Goal: Transaction & Acquisition: Purchase product/service

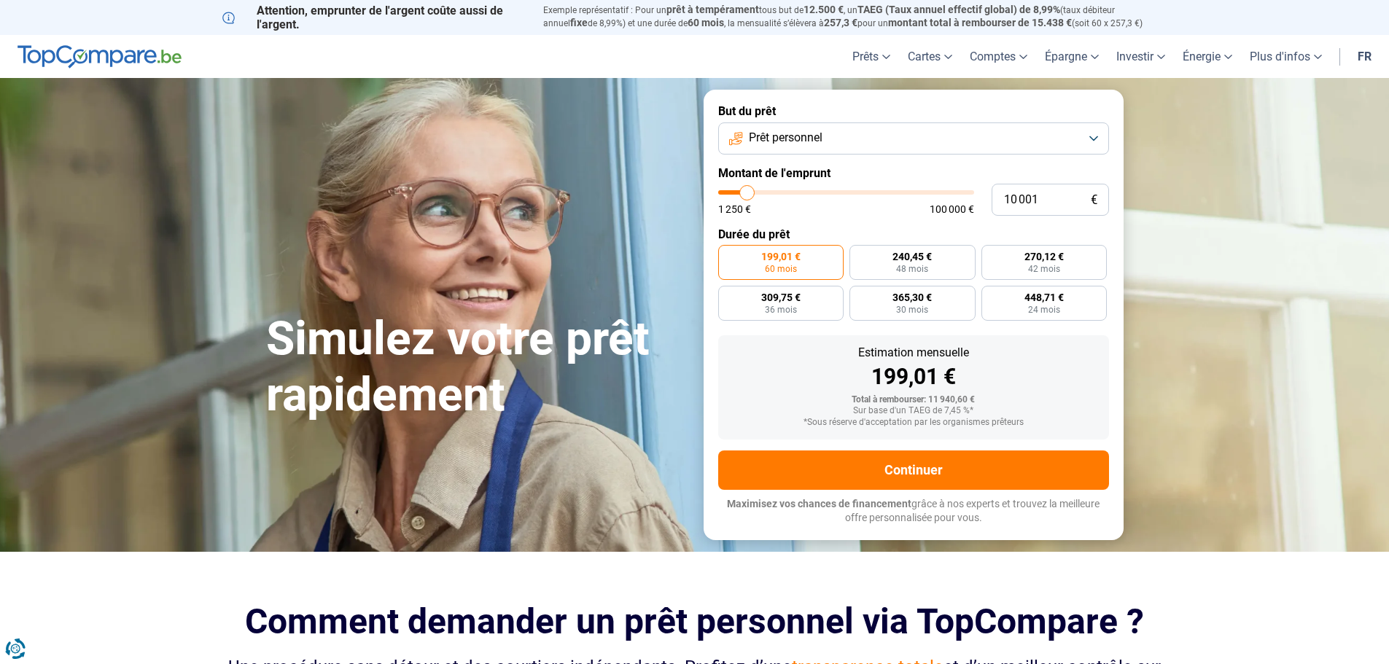
click at [1097, 136] on button "Prêt personnel" at bounding box center [913, 138] width 391 height 32
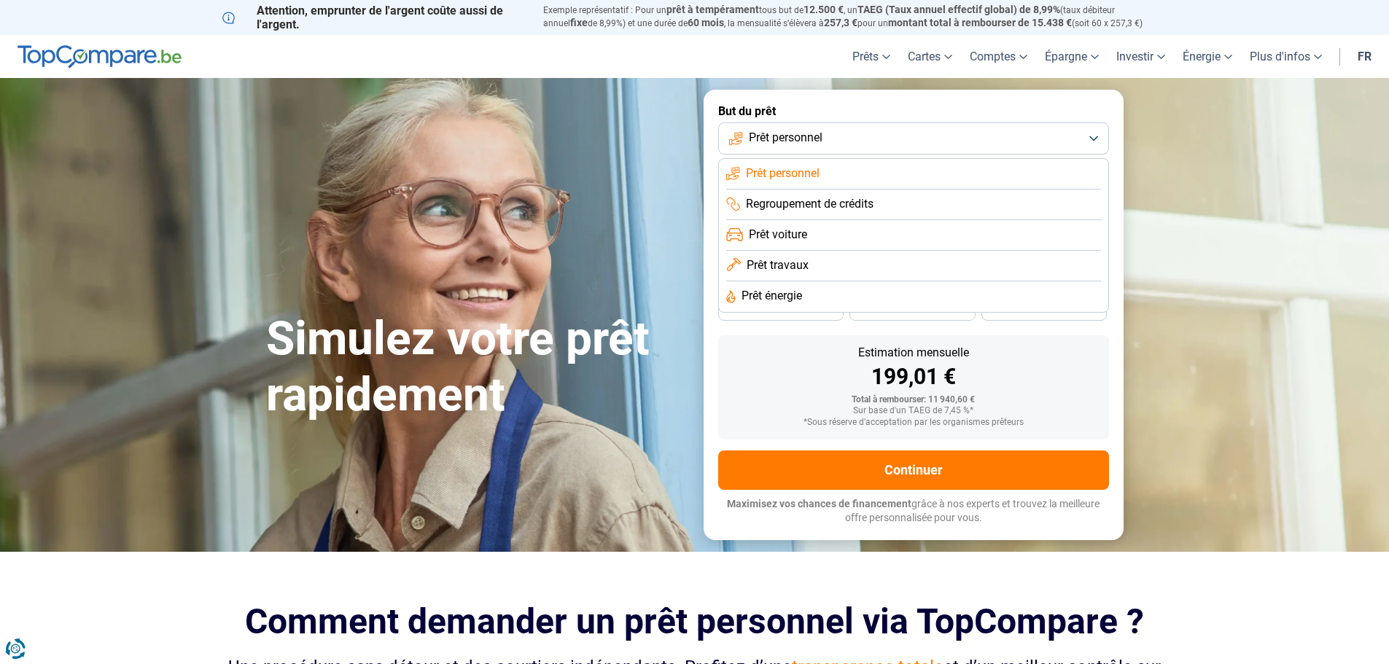
click at [813, 200] on span "Regroupement de crédits" at bounding box center [810, 204] width 128 height 16
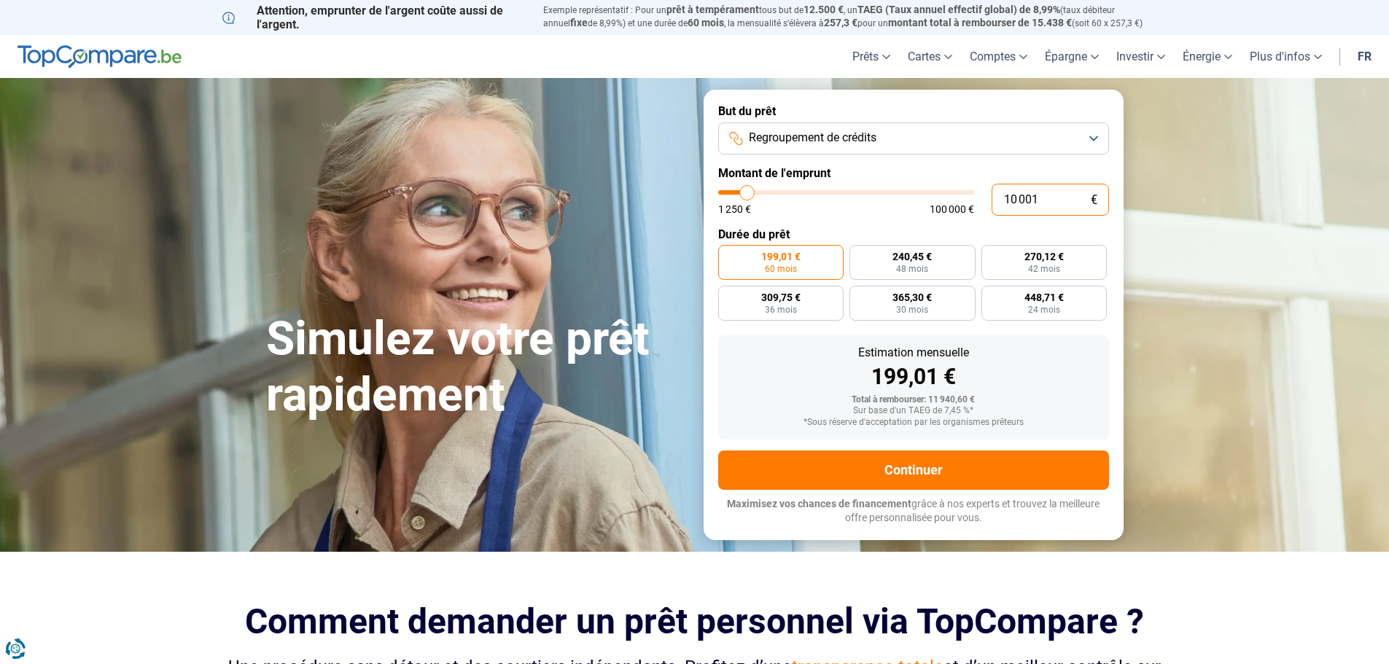
click at [1041, 198] on input "10 001" at bounding box center [1049, 200] width 117 height 32
type input "1 000"
type input "1250"
type input "100"
type input "1250"
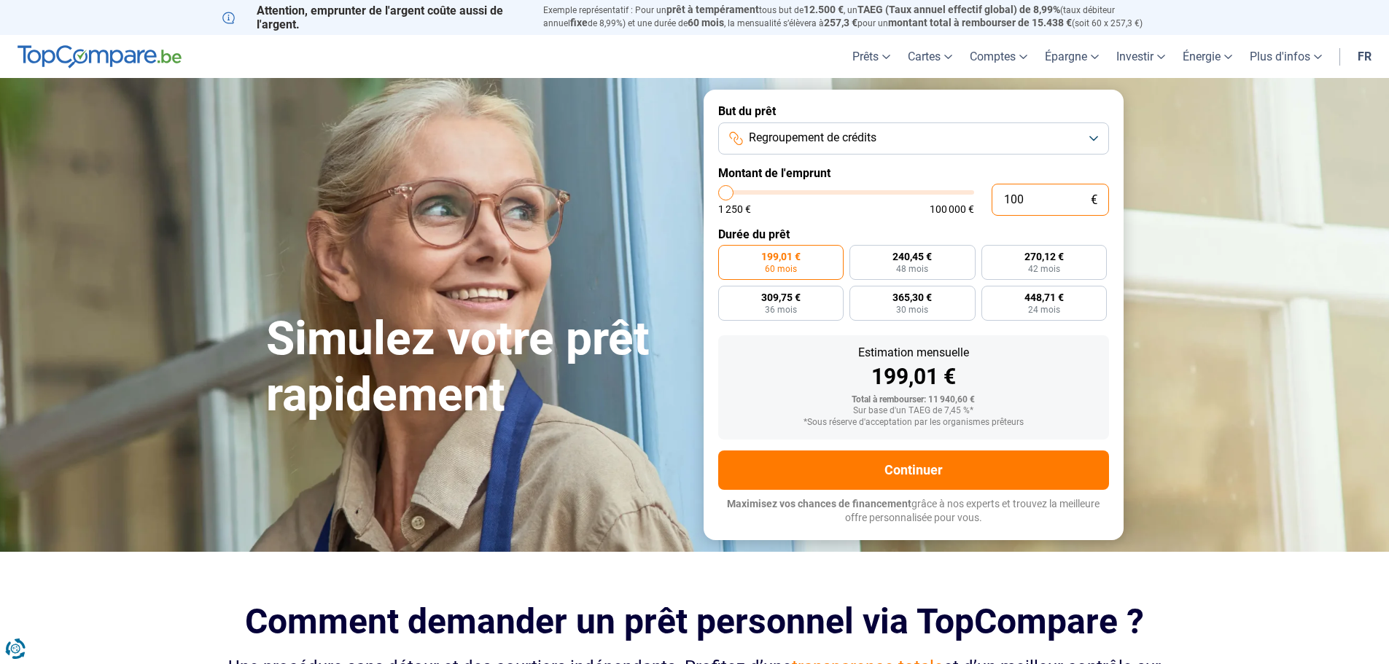
type input "10"
type input "1250"
type input "1"
type input "1250"
type input "0"
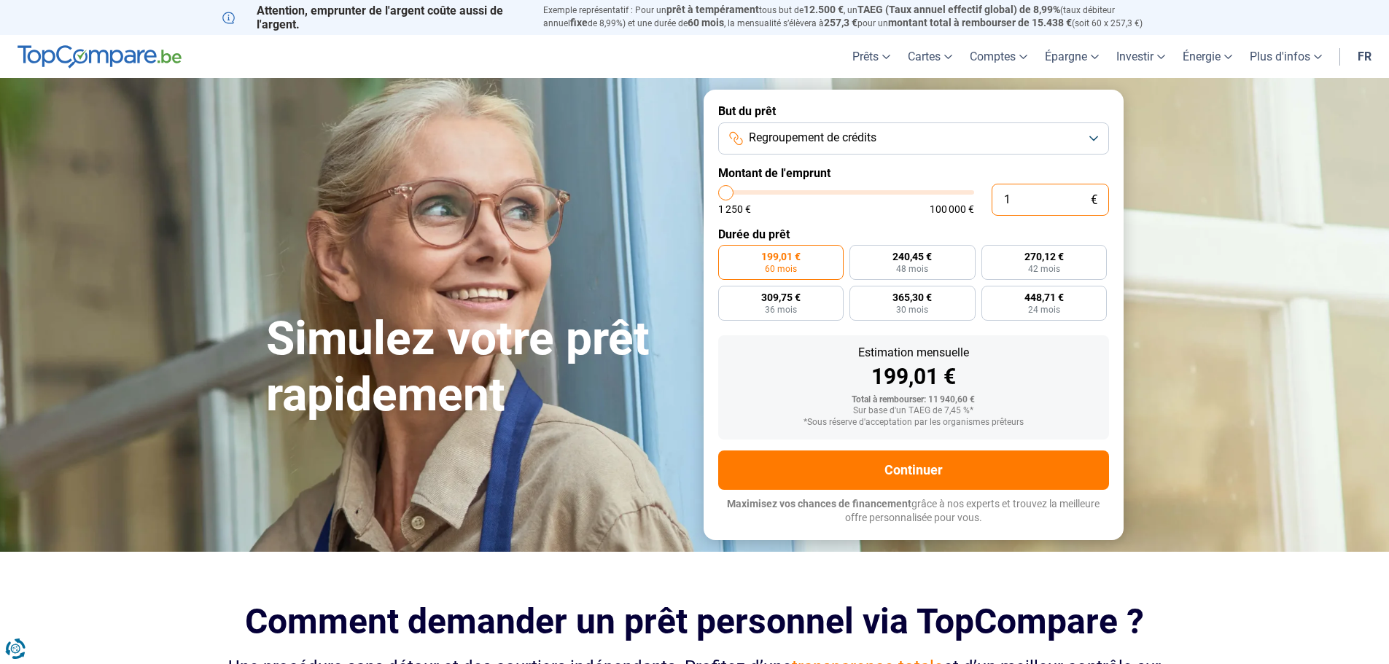
type input "1250"
type input "3"
type input "1250"
type input "30"
type input "1250"
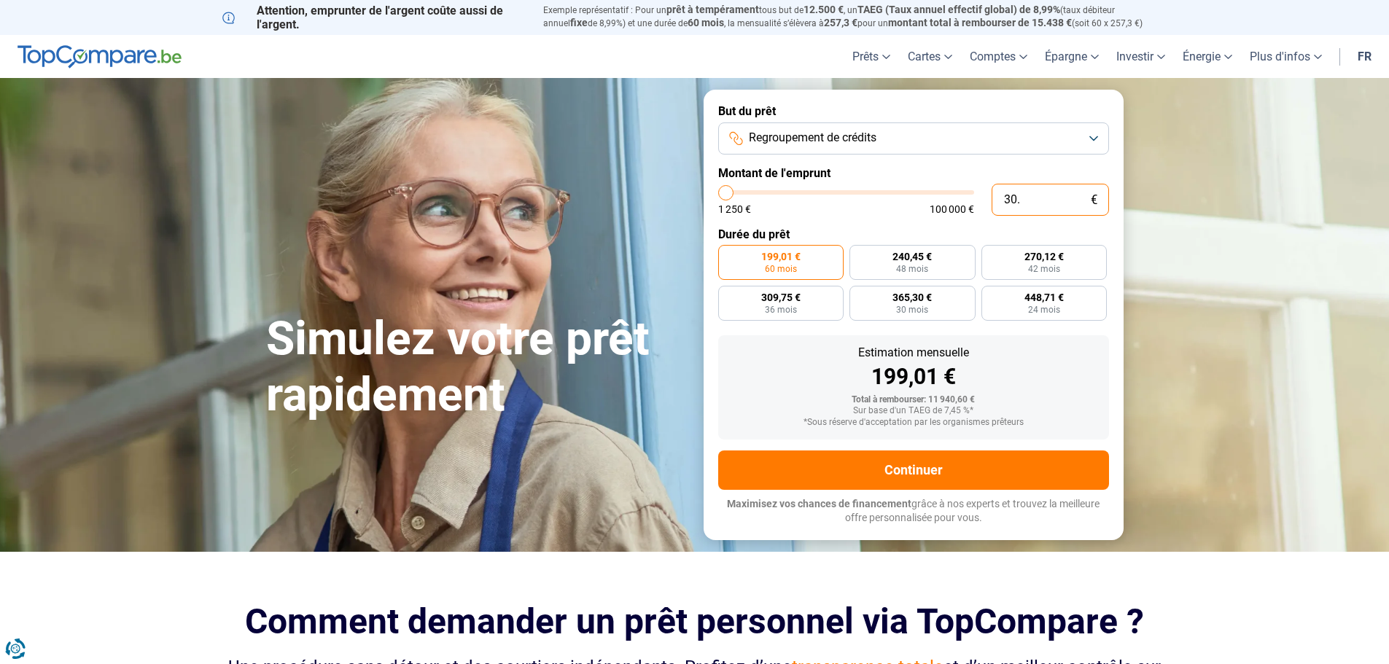
type input "300"
type input "1250"
type input "3 000"
type input "3000"
type input "30 000"
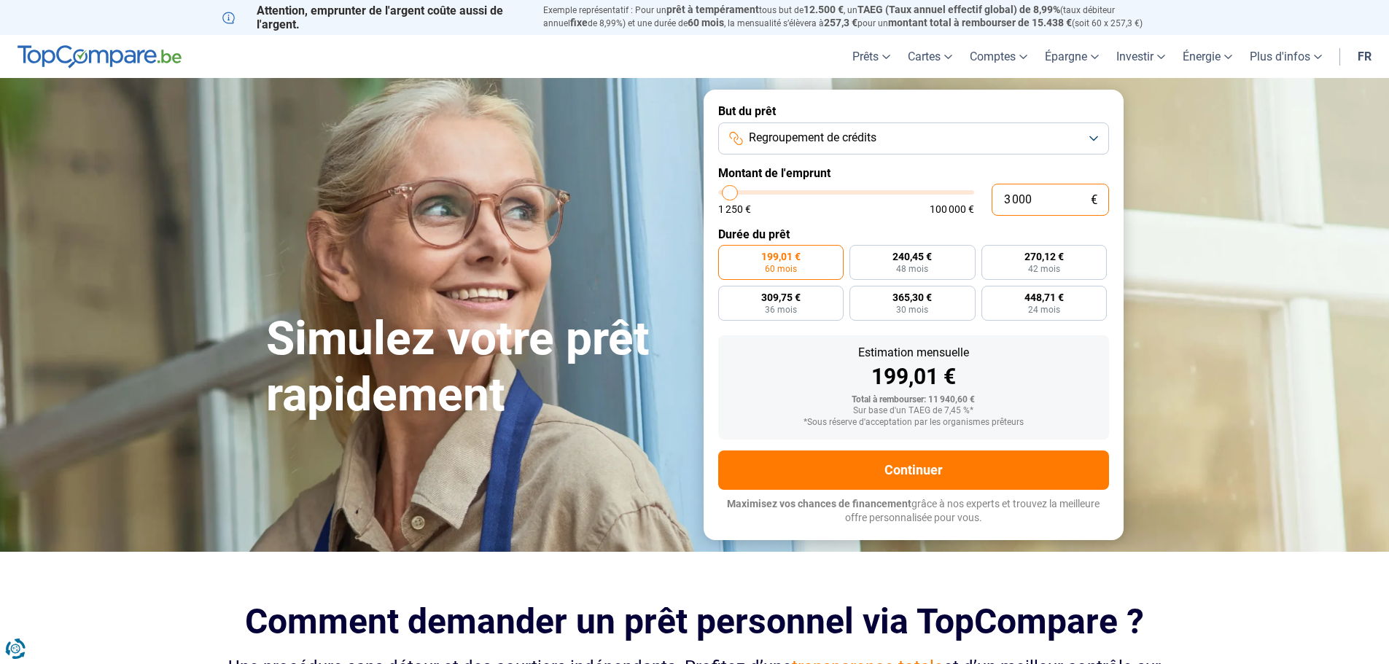
type input "30000"
radio input "false"
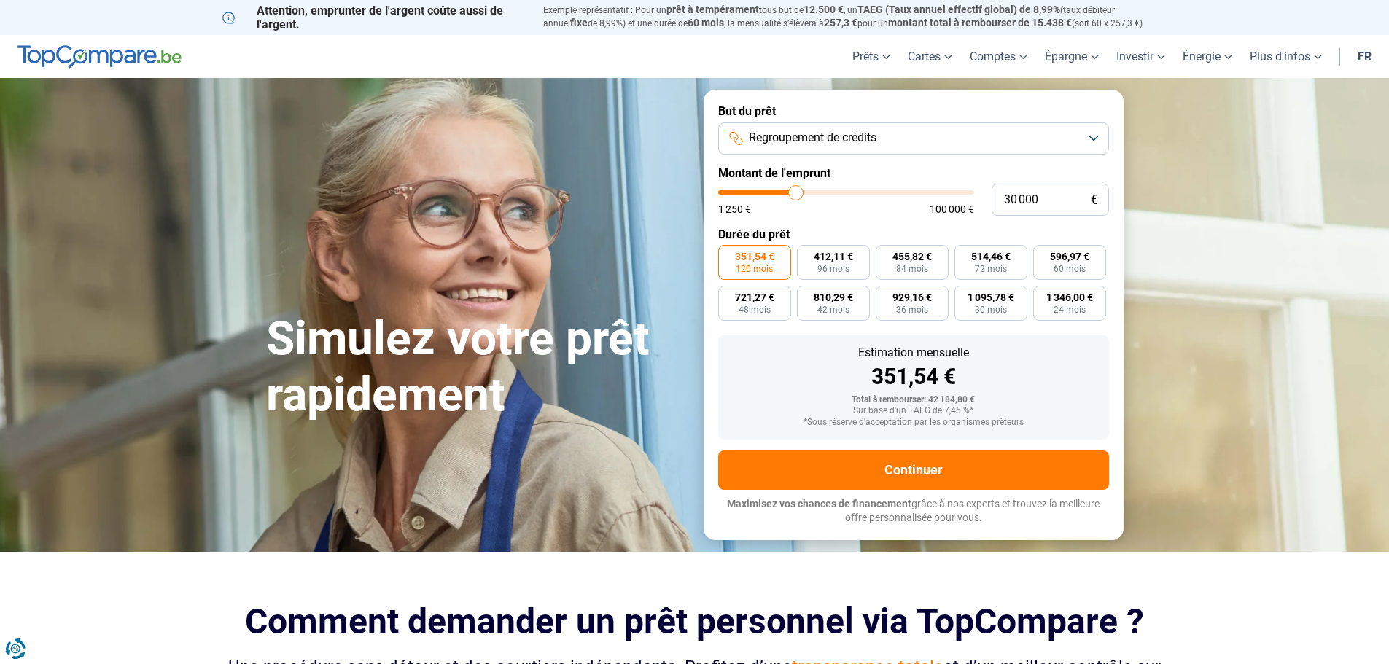
click at [1093, 136] on button "Regroupement de crédits" at bounding box center [913, 138] width 391 height 32
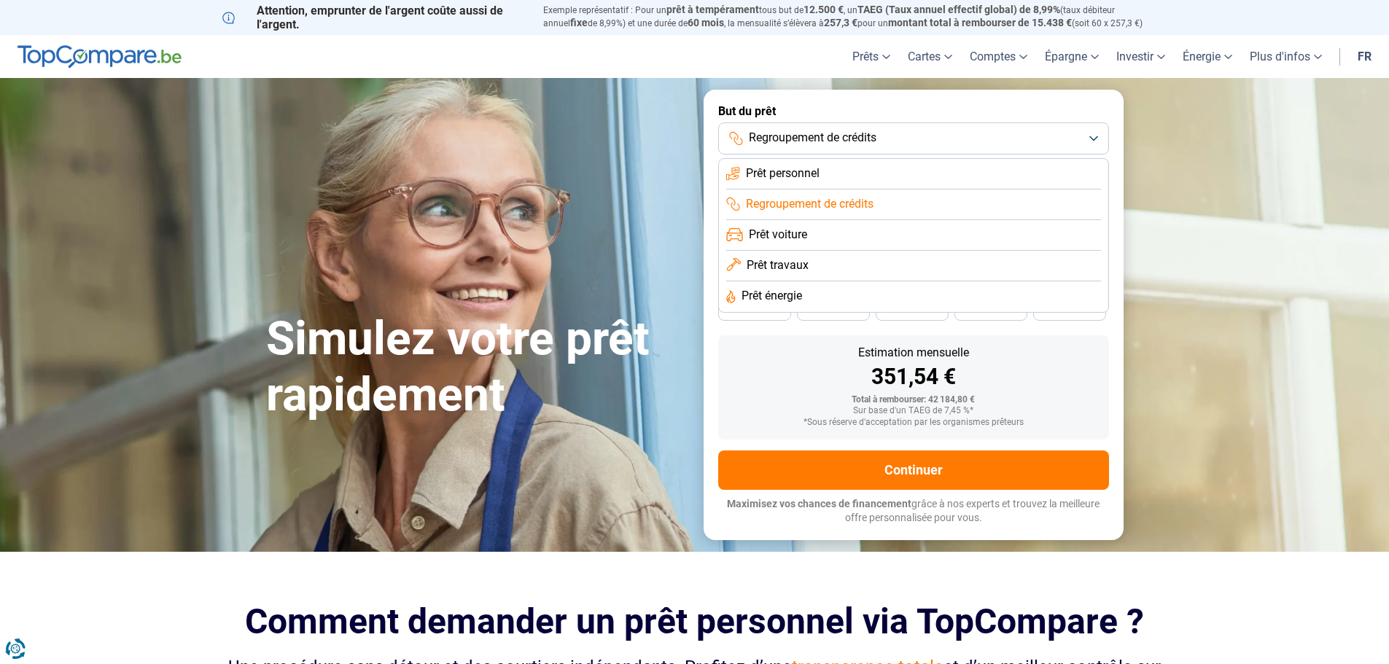
click at [814, 281] on li "Prêt travaux" at bounding box center [913, 296] width 375 height 31
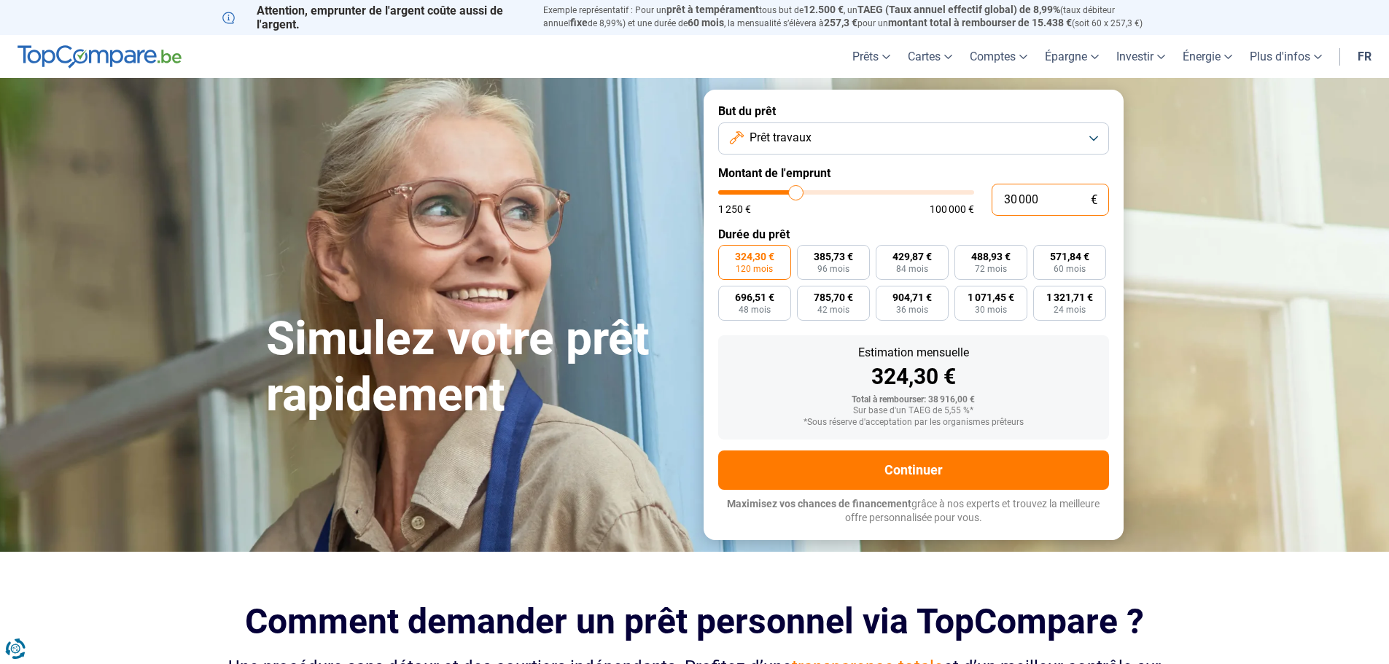
drag, startPoint x: 1037, startPoint y: 194, endPoint x: 895, endPoint y: 206, distance: 142.0
click at [907, 202] on div "30 000 € 1 250 € 100 000 €" at bounding box center [913, 200] width 391 height 32
type input "0"
type input "1250"
type input "2"
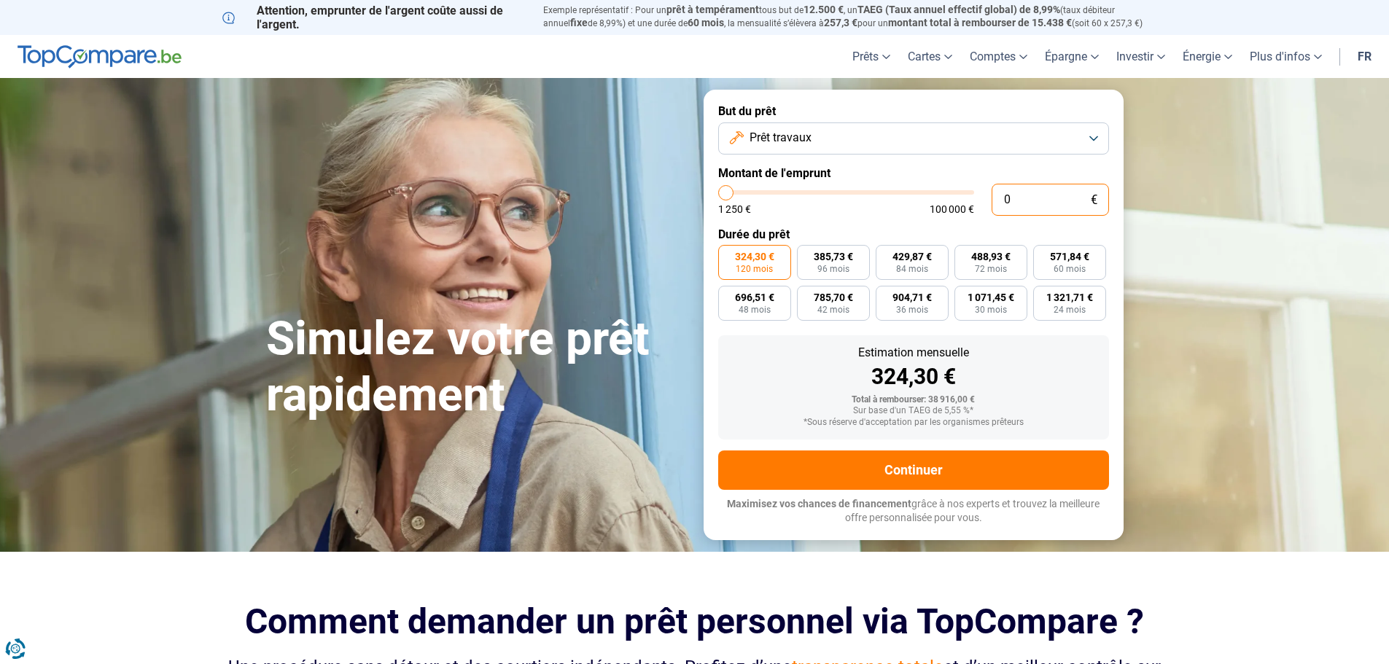
type input "1250"
type input "20"
type input "1250"
type input "200"
type input "1250"
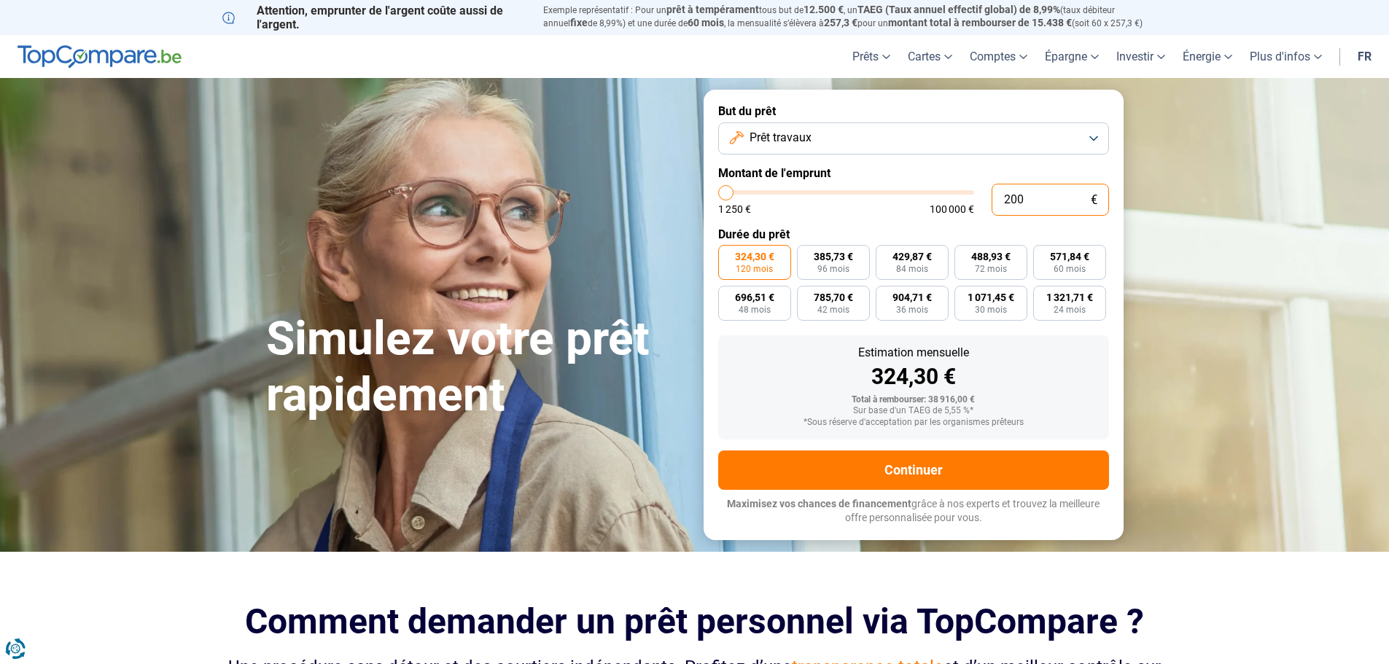
type input "2 000"
type input "2000"
type input "20 000"
type input "20000"
radio input "true"
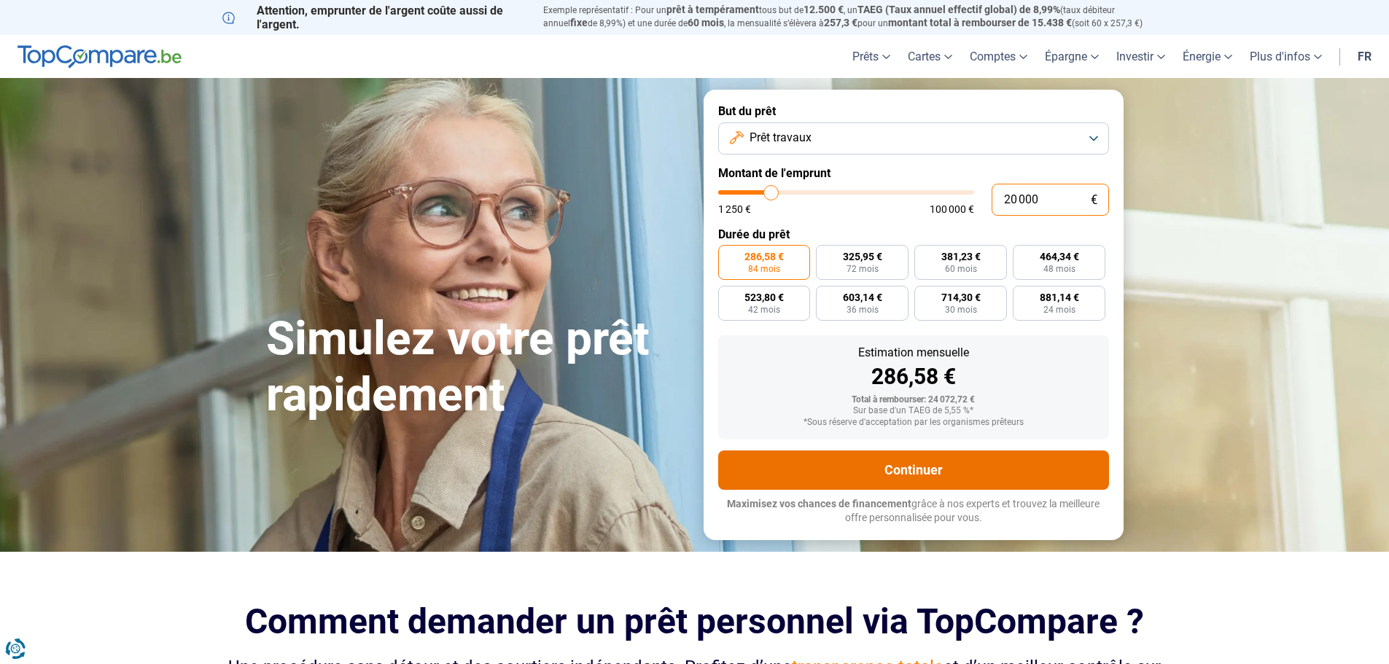
type input "20 000"
click at [897, 472] on button "Continuer" at bounding box center [913, 469] width 391 height 39
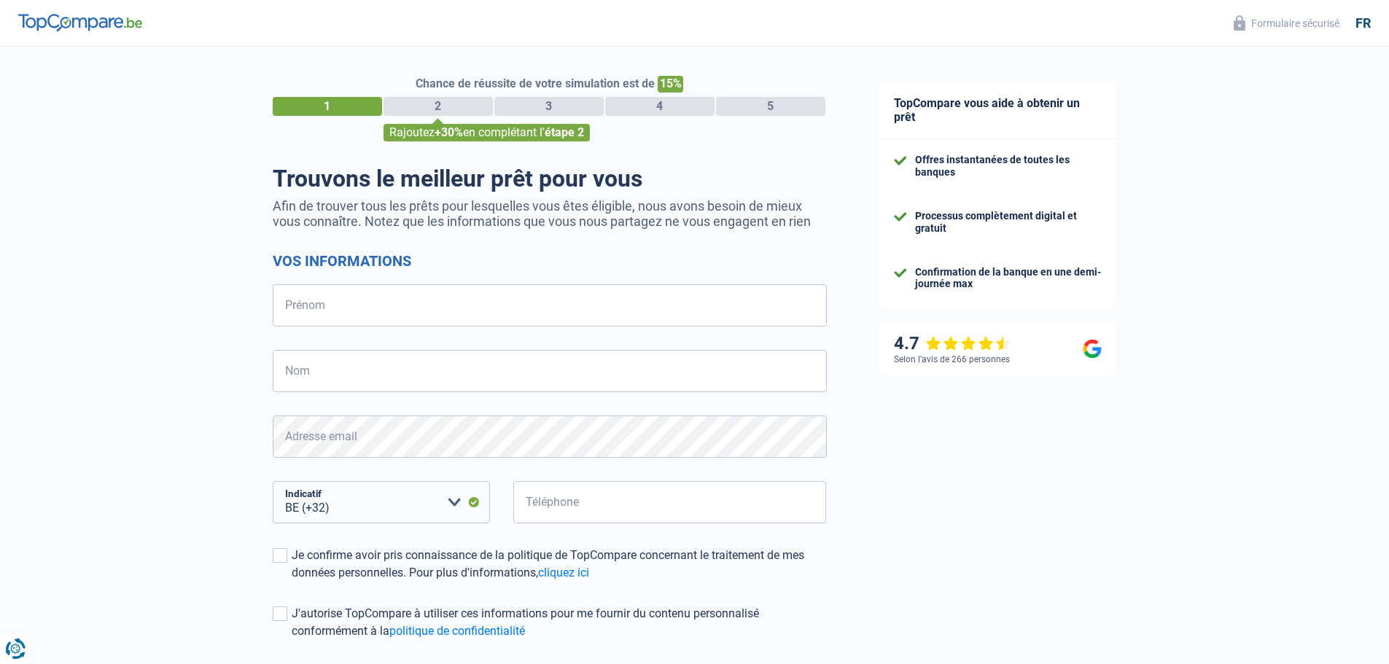
select select "32"
